Goal: Information Seeking & Learning: Learn about a topic

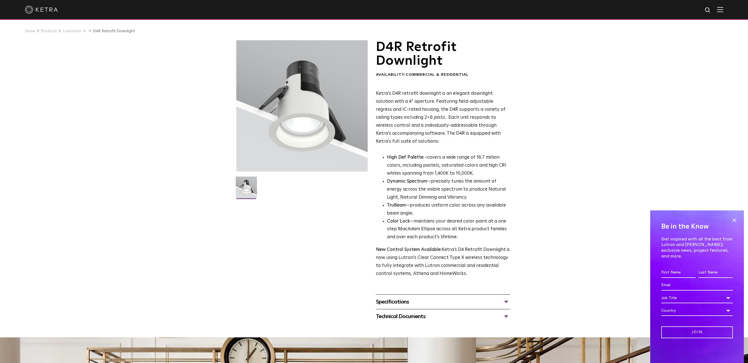
drag, startPoint x: 454, startPoint y: 140, endPoint x: 406, endPoint y: 130, distance: 49.5
click at [406, 130] on p "Ketra’s D4R retrofit downlight is an elegant downlight solution with a 4” apert…" at bounding box center [443, 118] width 134 height 56
drag, startPoint x: 428, startPoint y: 157, endPoint x: 484, endPoint y: 174, distance: 57.8
click at [484, 174] on p "High Def Palette - covers a wide range of 16.7 million colors, including pastel…" at bounding box center [448, 166] width 123 height 24
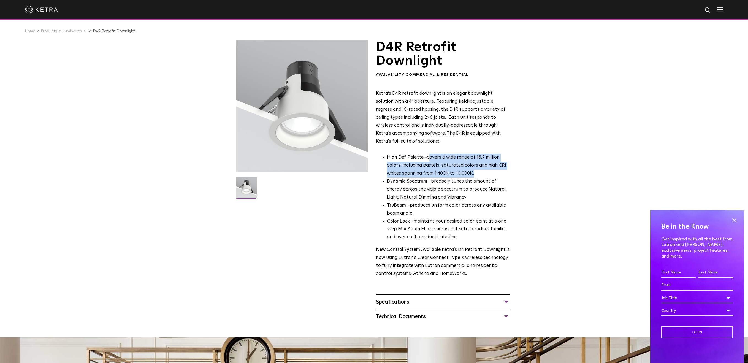
click at [484, 174] on p "High Def Palette - covers a wide range of 16.7 million colors, including pastel…" at bounding box center [448, 166] width 123 height 24
drag, startPoint x: 483, startPoint y: 174, endPoint x: 416, endPoint y: 157, distance: 68.6
click at [416, 157] on p "High Def Palette - covers a wide range of 16.7 million colors, including pastel…" at bounding box center [448, 166] width 123 height 24
click at [416, 157] on strong "High Def Palette -" at bounding box center [407, 157] width 40 height 5
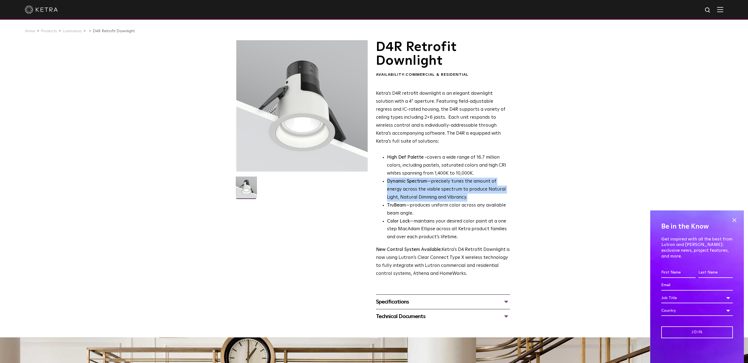
drag, startPoint x: 386, startPoint y: 183, endPoint x: 478, endPoint y: 199, distance: 93.7
click at [478, 199] on ul "High Def Palette - covers a wide range of 16.7 million colors, including pastel…" at bounding box center [443, 198] width 134 height 88
click at [478, 199] on li "Dynamic Spectrum —precisely tunes the amount of energy across the visible spect…" at bounding box center [448, 190] width 123 height 24
drag, startPoint x: 476, startPoint y: 198, endPoint x: 382, endPoint y: 182, distance: 95.6
click at [387, 182] on li "Dynamic Spectrum —precisely tunes the amount of energy across the visible spect…" at bounding box center [448, 190] width 123 height 24
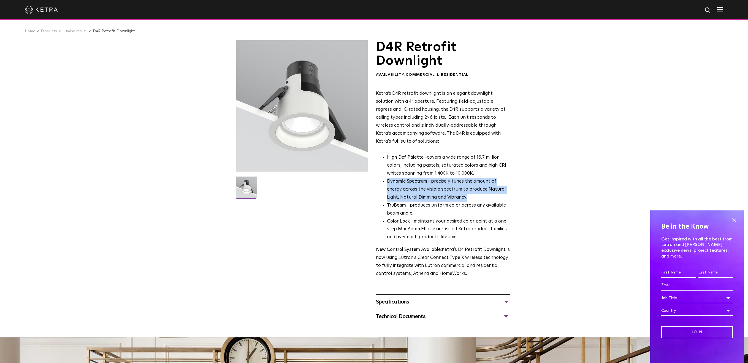
click at [451, 190] on li "Dynamic Spectrum —precisely tunes the amount of energy across the visible spect…" at bounding box center [448, 190] width 123 height 24
drag, startPoint x: 461, startPoint y: 197, endPoint x: 387, endPoint y: 182, distance: 75.6
click at [387, 182] on li "Dynamic Spectrum —precisely tunes the amount of energy across the visible spect…" at bounding box center [448, 190] width 123 height 24
click at [448, 195] on li "Dynamic Spectrum —precisely tunes the amount of energy across the visible spect…" at bounding box center [448, 190] width 123 height 24
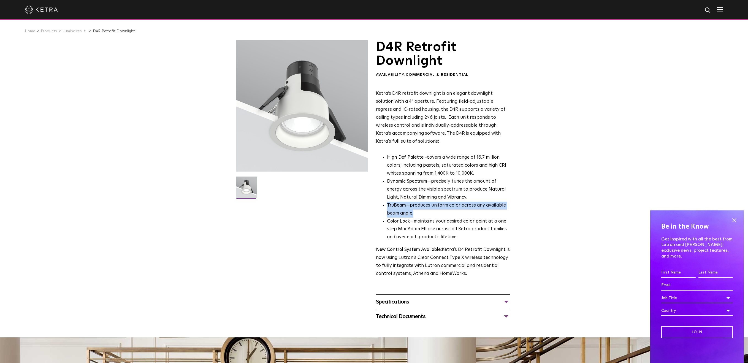
drag, startPoint x: 461, startPoint y: 199, endPoint x: 488, endPoint y: 213, distance: 30.4
click at [488, 213] on ul "High Def Palette - covers a wide range of 16.7 million colors, including pastel…" at bounding box center [443, 198] width 134 height 88
click at [488, 213] on li "TruBeam —produces uniform color across any available beam angle." at bounding box center [448, 210] width 123 height 16
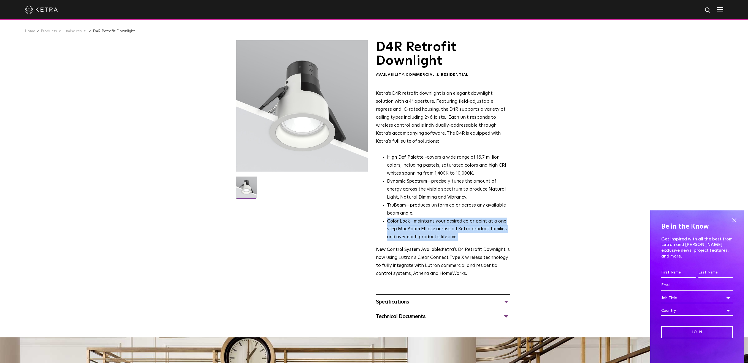
drag, startPoint x: 488, startPoint y: 213, endPoint x: 508, endPoint y: 239, distance: 33.3
click at [508, 239] on ul "High Def Palette - covers a wide range of 16.7 million colors, including pastel…" at bounding box center [443, 198] width 134 height 88
click at [508, 239] on li "Color Lock —maintains your desired color point at a one step MacAdam Ellipse ac…" at bounding box center [448, 229] width 123 height 24
drag, startPoint x: 508, startPoint y: 239, endPoint x: 439, endPoint y: 213, distance: 73.9
click at [439, 213] on ul "High Def Palette - covers a wide range of 16.7 million colors, including pastel…" at bounding box center [443, 198] width 134 height 88
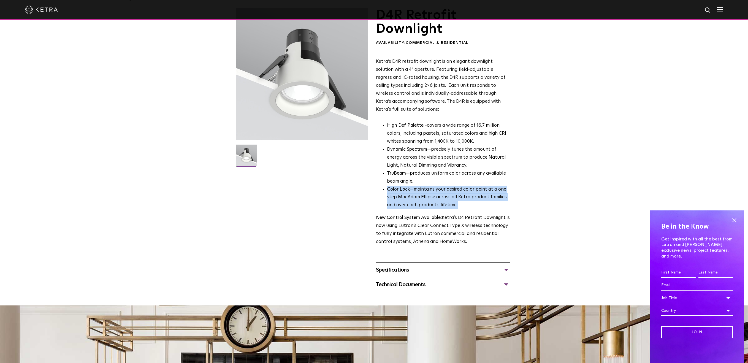
scroll to position [37, 0]
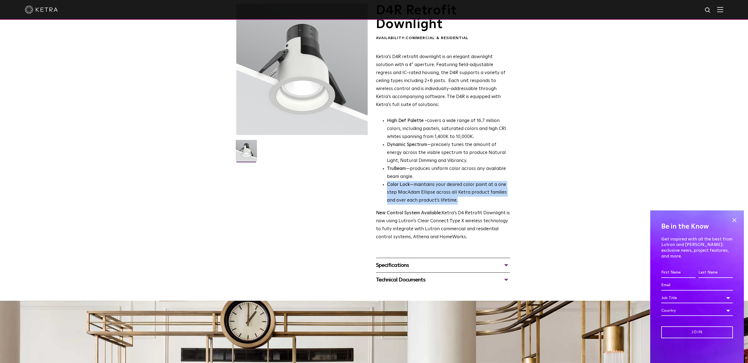
drag, startPoint x: 466, startPoint y: 240, endPoint x: 468, endPoint y: 202, distance: 38.3
click at [468, 202] on div "Ketra’s D4R retrofit downlight is an elegant downlight solution with a 4” apert…" at bounding box center [443, 147] width 134 height 188
click at [468, 202] on li "Color Lock —maintains your desired color point at a one step MacAdam Ellipse ac…" at bounding box center [448, 193] width 123 height 24
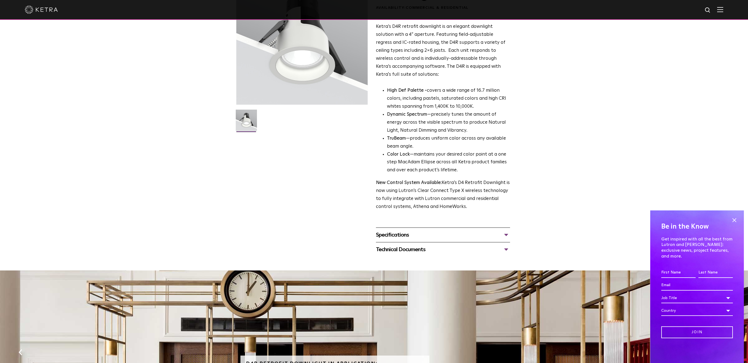
scroll to position [74, 0]
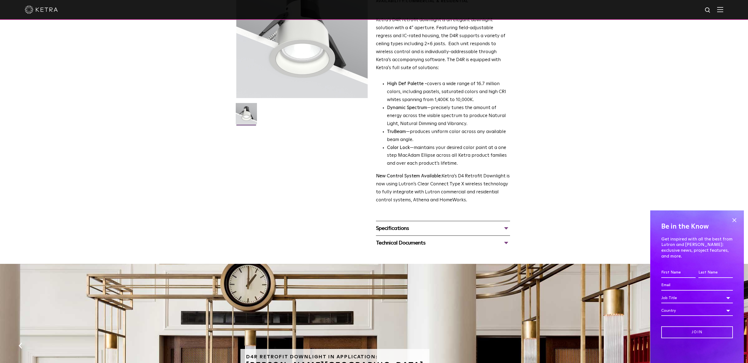
click at [466, 227] on div "Specifications" at bounding box center [443, 228] width 134 height 9
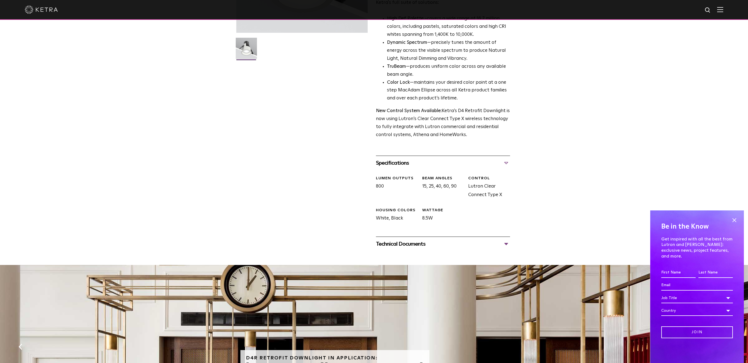
scroll to position [147, 0]
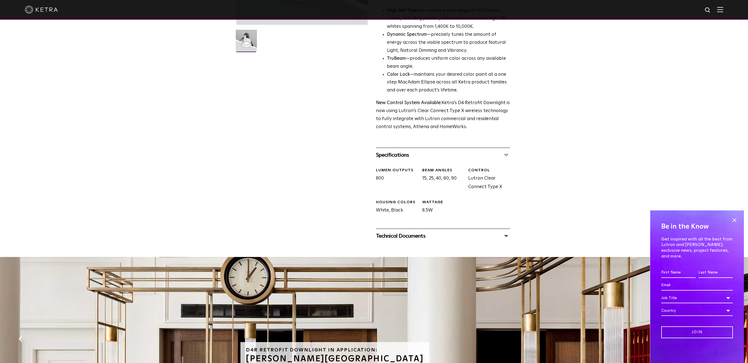
click at [470, 233] on div "Technical Documents" at bounding box center [443, 236] width 134 height 9
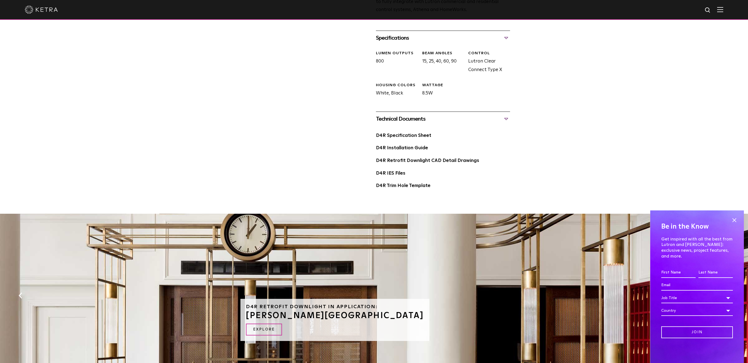
scroll to position [257, 0]
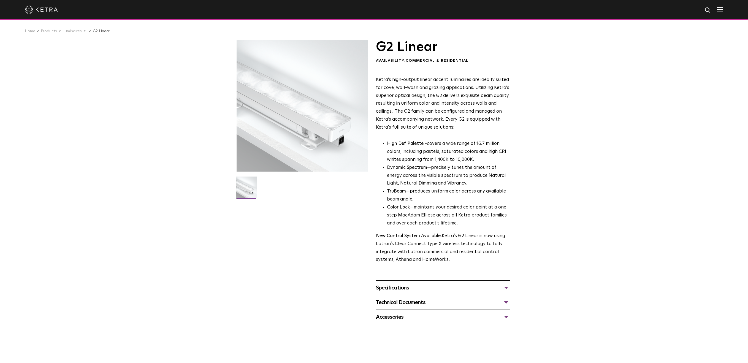
drag, startPoint x: 391, startPoint y: 87, endPoint x: 475, endPoint y: 130, distance: 94.7
click at [475, 130] on p "Ketra’s high-output linear accent luminaires are ideally suited for cove, wall-…" at bounding box center [443, 104] width 134 height 56
drag, startPoint x: 468, startPoint y: 128, endPoint x: 455, endPoint y: 103, distance: 28.3
click at [455, 103] on p "Ketra’s high-output linear accent luminaires are ideally suited for cove, wall-…" at bounding box center [443, 104] width 134 height 56
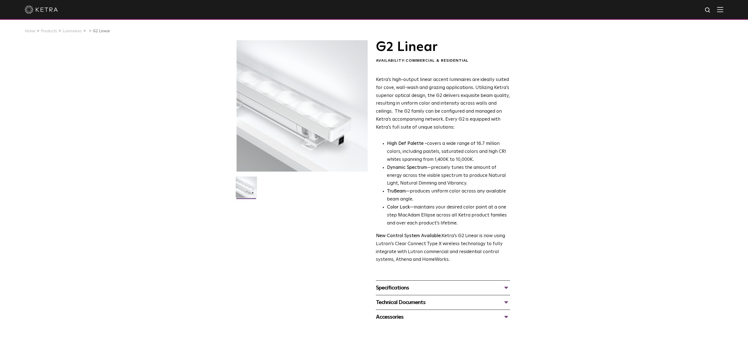
click at [455, 103] on p "Ketra’s high-output linear accent luminaires are ideally suited for cove, wall-…" at bounding box center [443, 104] width 134 height 56
drag, startPoint x: 395, startPoint y: 113, endPoint x: 469, endPoint y: 128, distance: 75.6
click at [469, 128] on p "Ketra’s high-output linear accent luminaires are ideally suited for cove, wall-…" at bounding box center [443, 104] width 134 height 56
drag, startPoint x: 463, startPoint y: 127, endPoint x: 401, endPoint y: 111, distance: 63.8
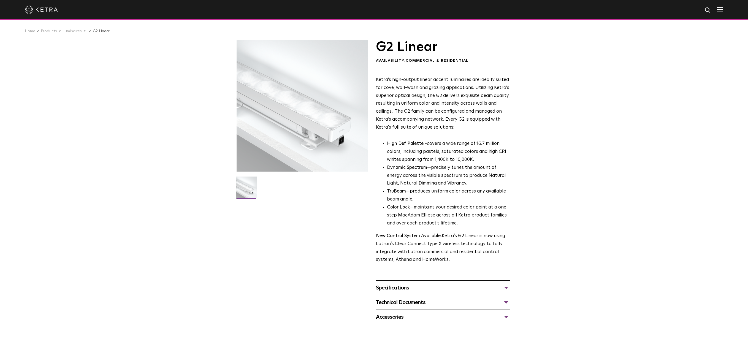
click at [401, 111] on p "Ketra’s high-output linear accent luminaires are ideally suited for cove, wall-…" at bounding box center [443, 104] width 134 height 56
drag, startPoint x: 401, startPoint y: 111, endPoint x: 439, endPoint y: 118, distance: 39.2
click at [441, 118] on p "Ketra’s high-output linear accent luminaires are ideally suited for cove, wall-…" at bounding box center [443, 104] width 134 height 56
click at [439, 118] on p "Ketra’s high-output linear accent luminaires are ideally suited for cove, wall-…" at bounding box center [443, 104] width 134 height 56
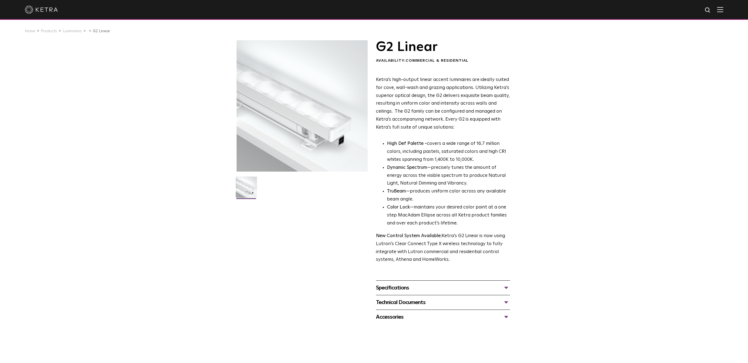
drag, startPoint x: 444, startPoint y: 119, endPoint x: 469, endPoint y: 128, distance: 26.8
click at [469, 128] on p "Ketra’s high-output linear accent luminaires are ideally suited for cove, wall-…" at bounding box center [443, 104] width 134 height 56
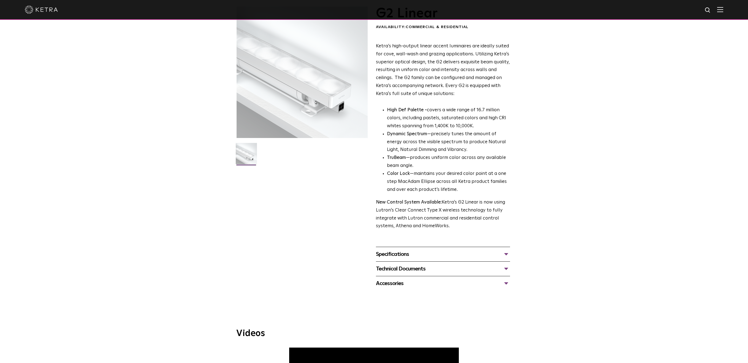
scroll to position [37, 0]
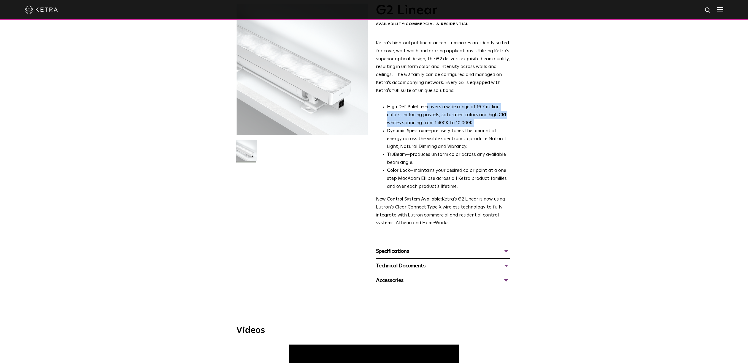
drag, startPoint x: 427, startPoint y: 107, endPoint x: 477, endPoint y: 125, distance: 52.7
click at [477, 125] on p "High Def Palette - covers a wide range of 16.7 million colors, including pastel…" at bounding box center [448, 115] width 123 height 24
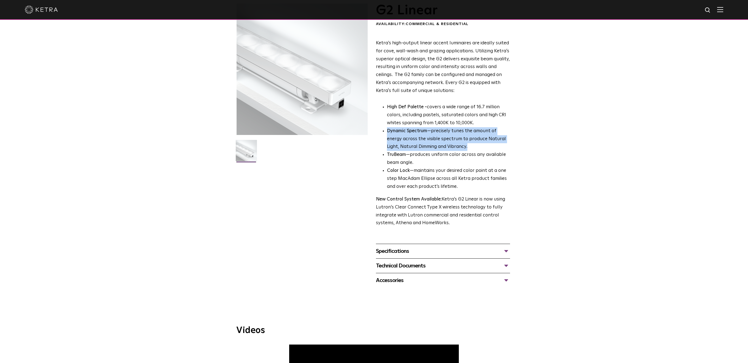
drag, startPoint x: 477, startPoint y: 125, endPoint x: 484, endPoint y: 145, distance: 21.2
click at [484, 145] on ul "High Def Palette - covers a wide range of 16.7 million colors, including pastel…" at bounding box center [443, 147] width 134 height 88
click at [484, 145] on li "Dynamic Spectrum —precisely tunes the amount of energy across the visible spect…" at bounding box center [448, 139] width 123 height 24
drag, startPoint x: 460, startPoint y: 150, endPoint x: 454, endPoint y: 151, distance: 6.3
click at [454, 151] on ul "High Def Palette - covers a wide range of 16.7 million colors, including pastel…" at bounding box center [443, 147] width 134 height 88
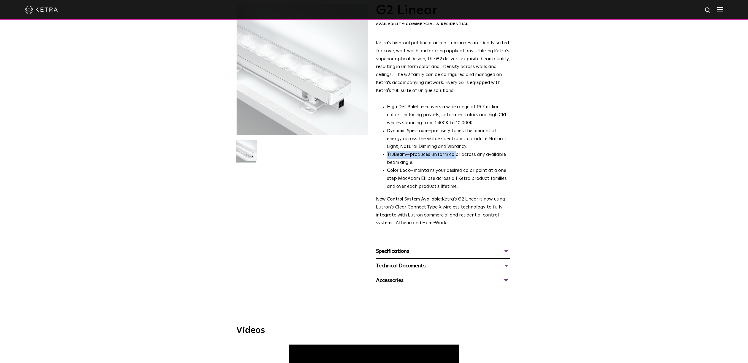
click at [454, 151] on li "TruBeam —produces uniform color across any available beam angle." at bounding box center [448, 159] width 123 height 16
drag, startPoint x: 464, startPoint y: 148, endPoint x: 458, endPoint y: 165, distance: 18.2
click at [458, 165] on ul "High Def Palette - covers a wide range of 16.7 million colors, including pastel…" at bounding box center [443, 147] width 134 height 88
click at [458, 165] on li "TruBeam —produces uniform color across any available beam angle." at bounding box center [448, 159] width 123 height 16
drag, startPoint x: 458, startPoint y: 165, endPoint x: 464, endPoint y: 145, distance: 20.5
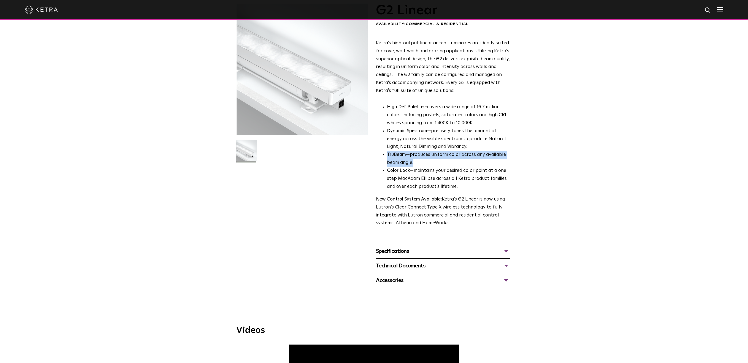
click at [464, 145] on ul "High Def Palette - covers a wide range of 16.7 million colors, including pastel…" at bounding box center [443, 147] width 134 height 88
click at [464, 145] on li "Dynamic Spectrum —precisely tunes the amount of energy across the visible spect…" at bounding box center [448, 139] width 123 height 24
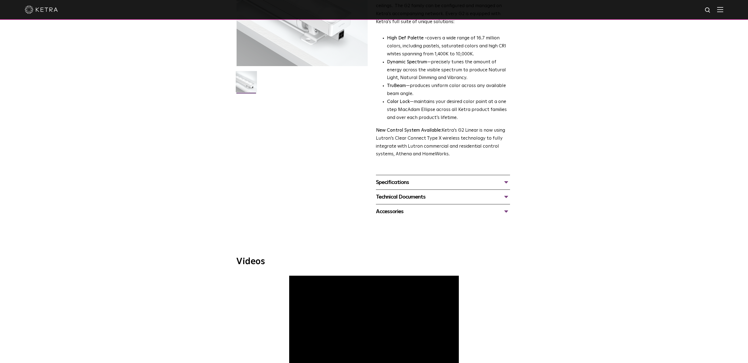
scroll to position [110, 0]
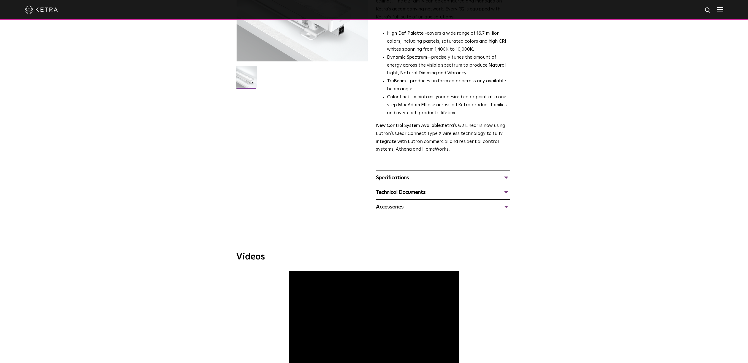
click at [428, 177] on div "Specifications" at bounding box center [443, 177] width 134 height 9
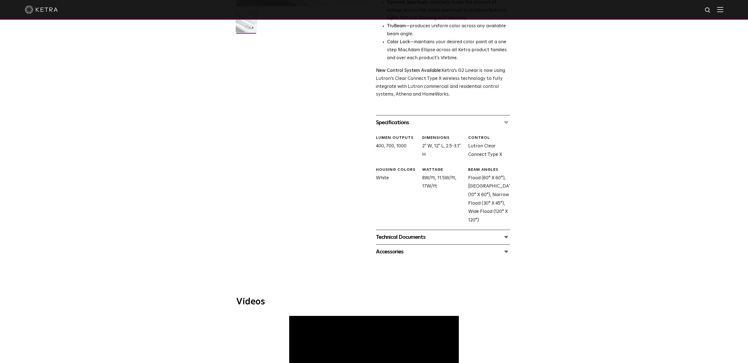
scroll to position [184, 0]
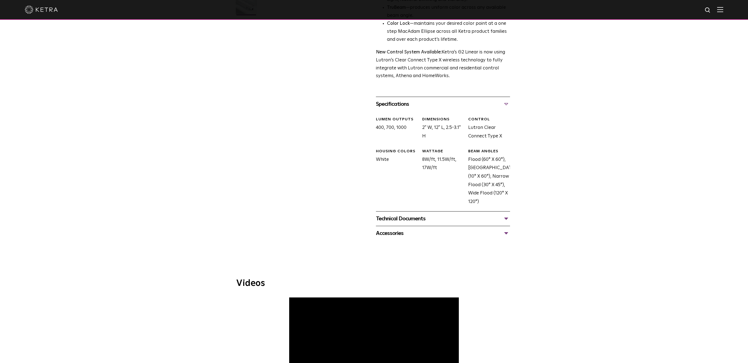
drag, startPoint x: 401, startPoint y: 129, endPoint x: 409, endPoint y: 129, distance: 8.3
click at [409, 129] on div "LUMEN OUTPUTS 400, 700, 1000" at bounding box center [395, 129] width 46 height 24
click at [398, 219] on div "Technical Documents" at bounding box center [443, 218] width 134 height 9
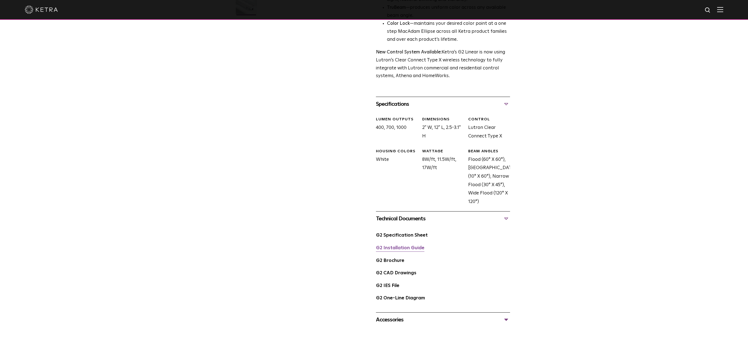
click at [399, 250] on link "G2 Installation Guide" at bounding box center [400, 248] width 48 height 5
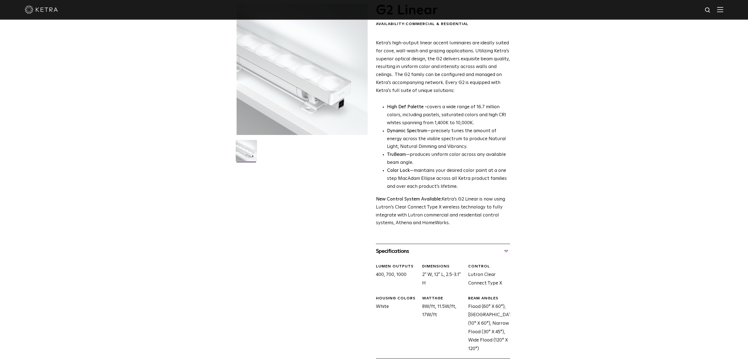
scroll to position [0, 0]
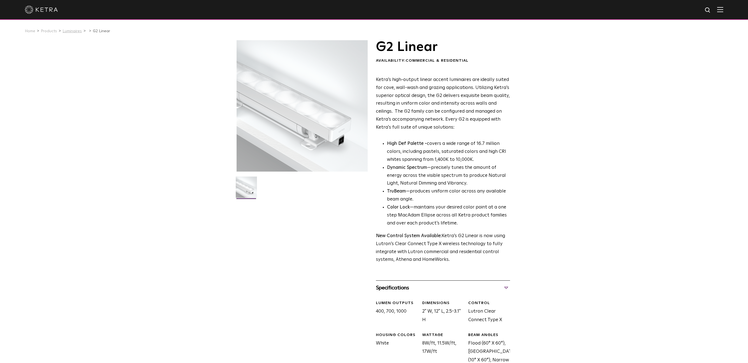
click at [67, 32] on link "Luminaires" at bounding box center [71, 31] width 19 height 4
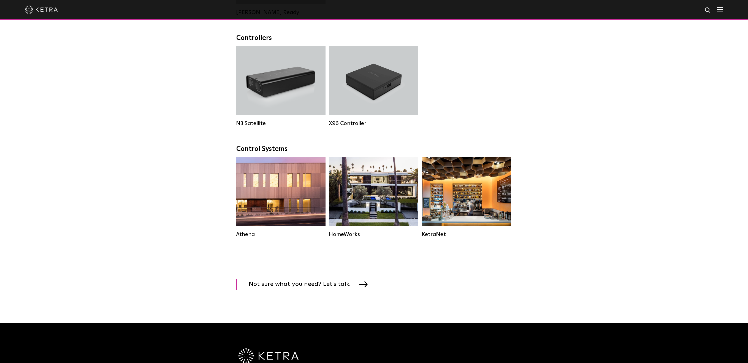
scroll to position [697, 0]
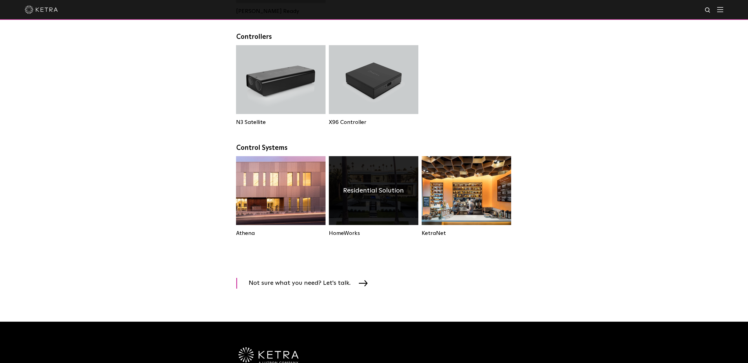
click at [391, 214] on div "Residential Solution" at bounding box center [373, 190] width 89 height 69
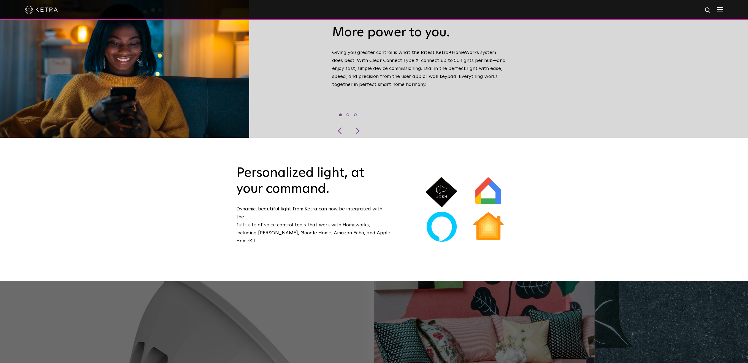
scroll to position [342, 0]
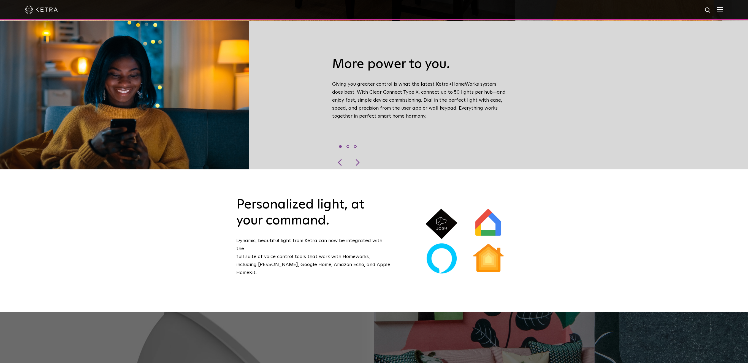
click at [443, 208] on img at bounding box center [441, 223] width 34 height 34
